Goal: Task Accomplishment & Management: Use online tool/utility

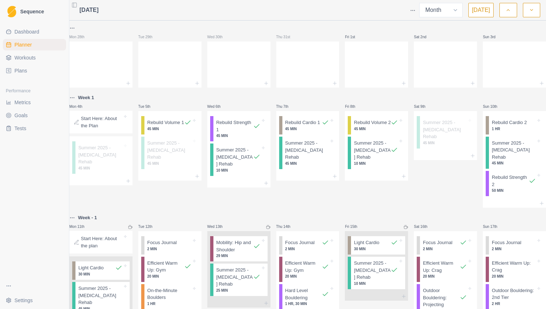
select select "month"
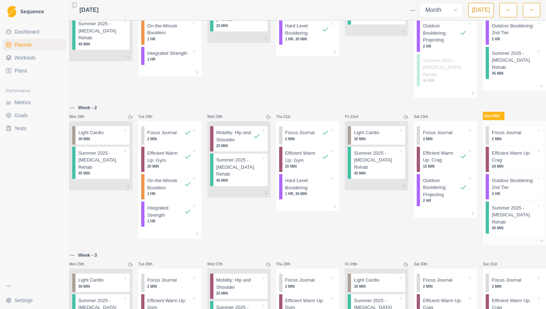
click at [494, 129] on p "Focus Journal" at bounding box center [506, 132] width 30 height 7
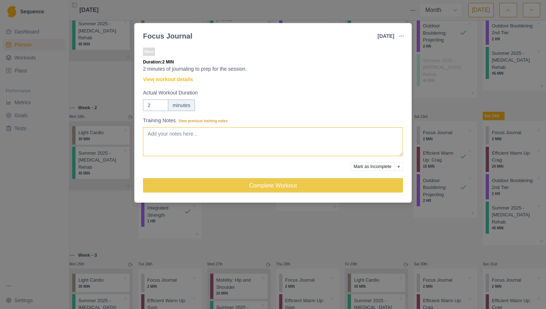
click at [198, 133] on textarea "Training Notes View previous training notes" at bounding box center [273, 141] width 260 height 29
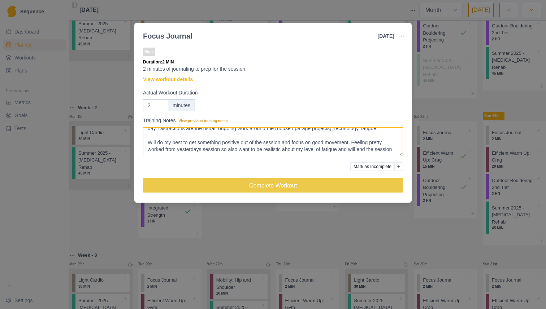
scroll to position [23, 0]
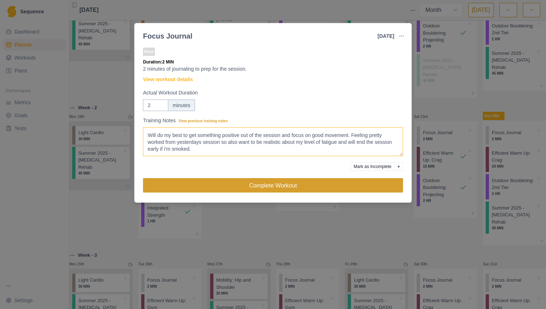
type textarea "End of the day 7pm workout. Happy to just be getting some time on the board and…"
click at [228, 186] on button "Complete Workout" at bounding box center [273, 185] width 260 height 14
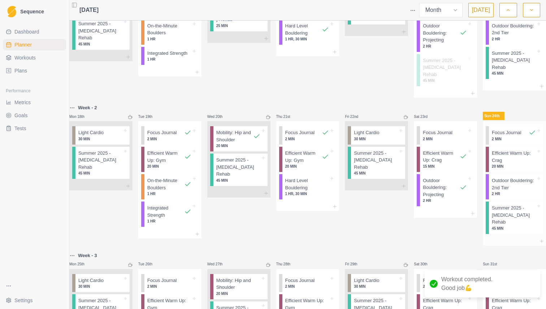
click at [507, 183] on p "Outdoor Bouldering: 2nd Tier" at bounding box center [513, 184] width 44 height 14
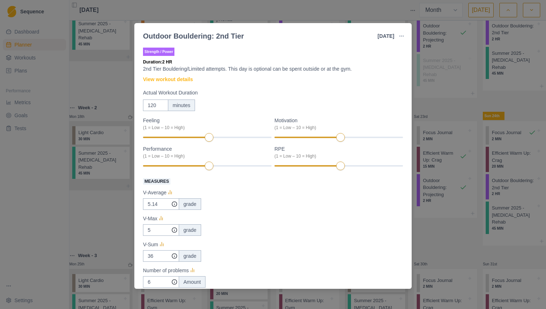
scroll to position [15, 0]
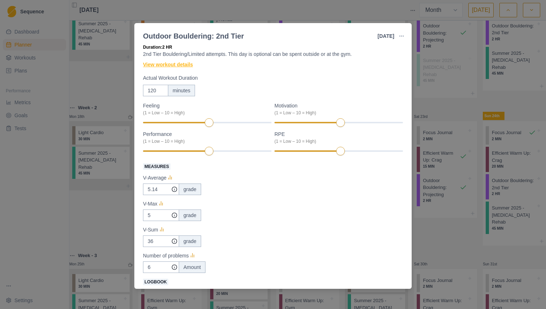
click at [172, 62] on link "View workout details" at bounding box center [168, 65] width 50 height 8
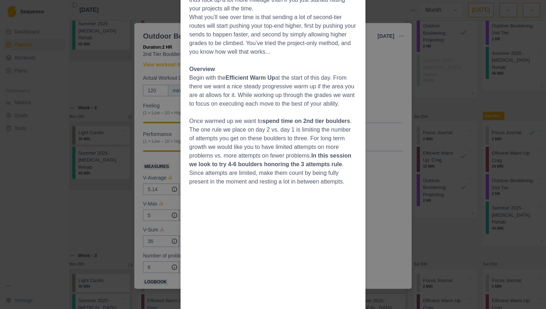
scroll to position [149, 0]
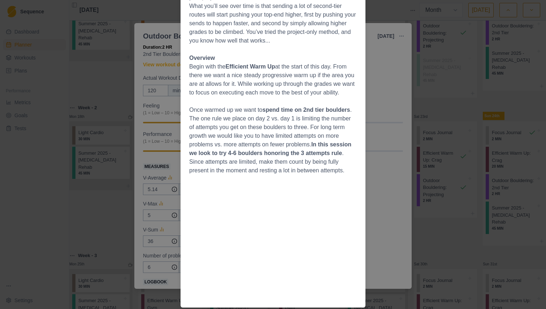
click at [119, 73] on div "Workout Details Second Tier Bouldering The second tier refers to boulders that …" at bounding box center [273, 154] width 546 height 309
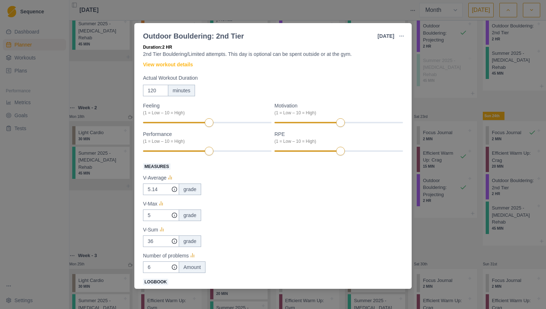
click at [507, 188] on div "Outdoor Bouldering: 2nd Tier [DATE] Link To Goal View Workout Metrics Edit Orig…" at bounding box center [273, 154] width 546 height 309
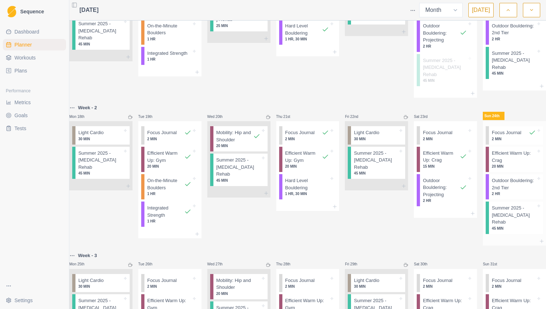
click at [509, 164] on p "20 MIN" at bounding box center [513, 166] width 44 height 5
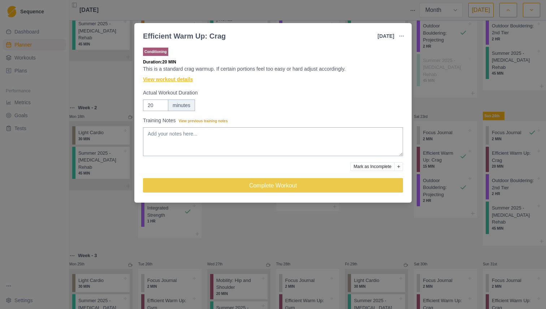
click at [182, 81] on link "View workout details" at bounding box center [168, 80] width 50 height 8
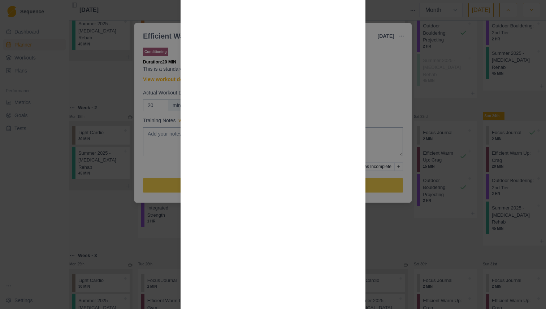
scroll to position [579, 0]
click at [373, 95] on div "Workout Details Use a 2-handed flash board or a tension block one hand at a tim…" at bounding box center [273, 154] width 546 height 309
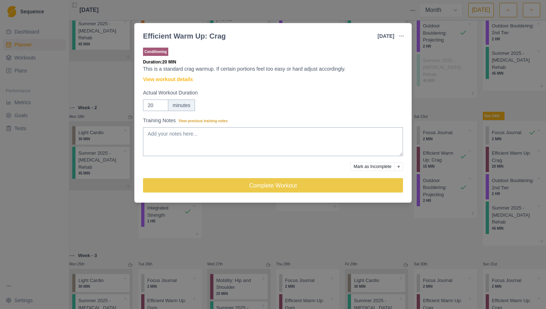
click at [338, 103] on div "20 minutes" at bounding box center [273, 106] width 260 height 12
click at [152, 103] on input "20" at bounding box center [155, 106] width 25 height 12
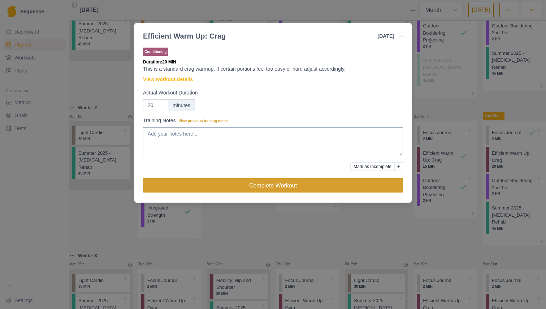
click at [285, 185] on button "Complete Workout" at bounding box center [273, 185] width 260 height 14
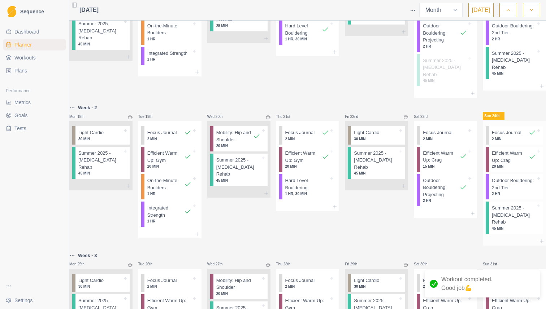
click at [512, 189] on p "Outdoor Bouldering: 2nd Tier" at bounding box center [513, 184] width 44 height 14
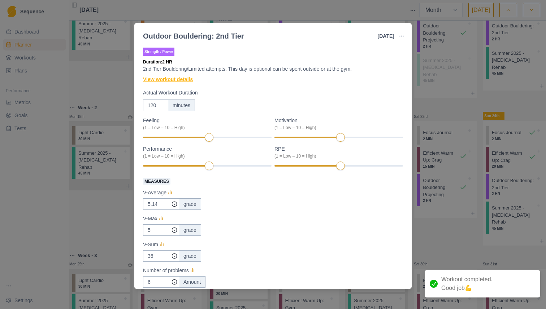
click at [169, 78] on link "View workout details" at bounding box center [168, 80] width 50 height 8
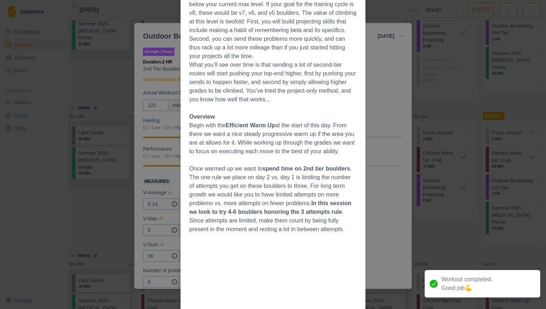
scroll to position [83, 0]
